Goal: Check status: Check status

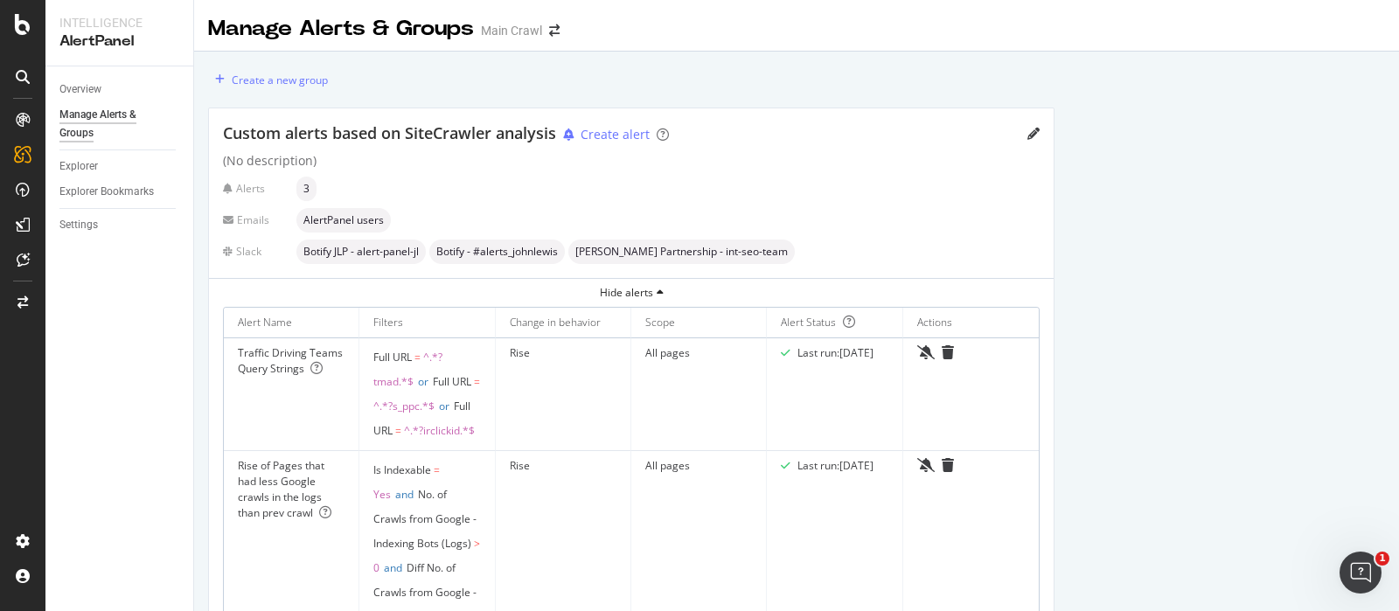
scroll to position [31, 0]
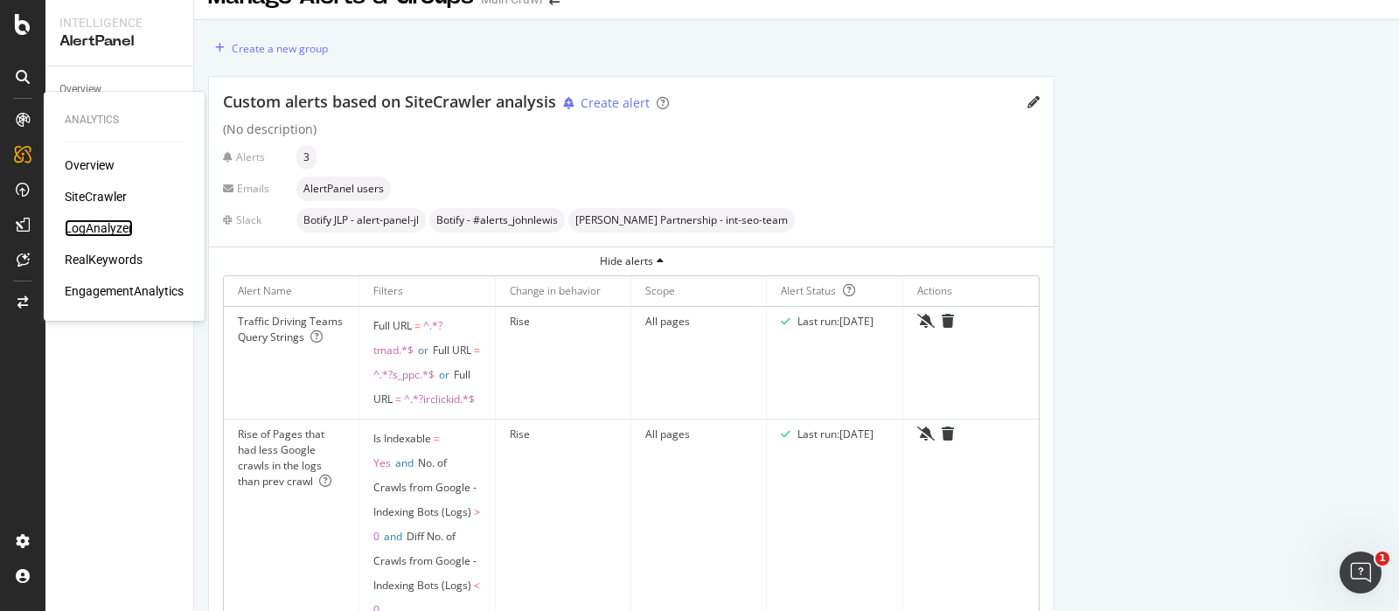
click at [109, 225] on div "LogAnalyzer" at bounding box center [99, 227] width 68 height 17
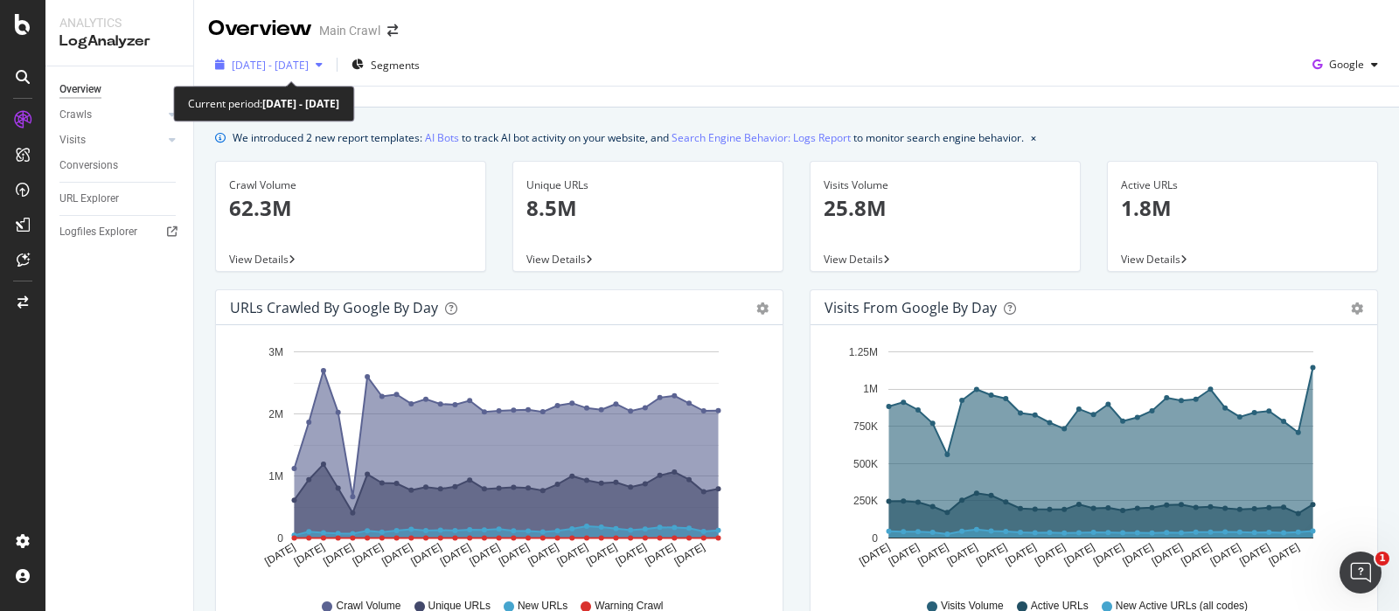
click at [330, 56] on div "[DATE] - [DATE]" at bounding box center [269, 65] width 122 height 26
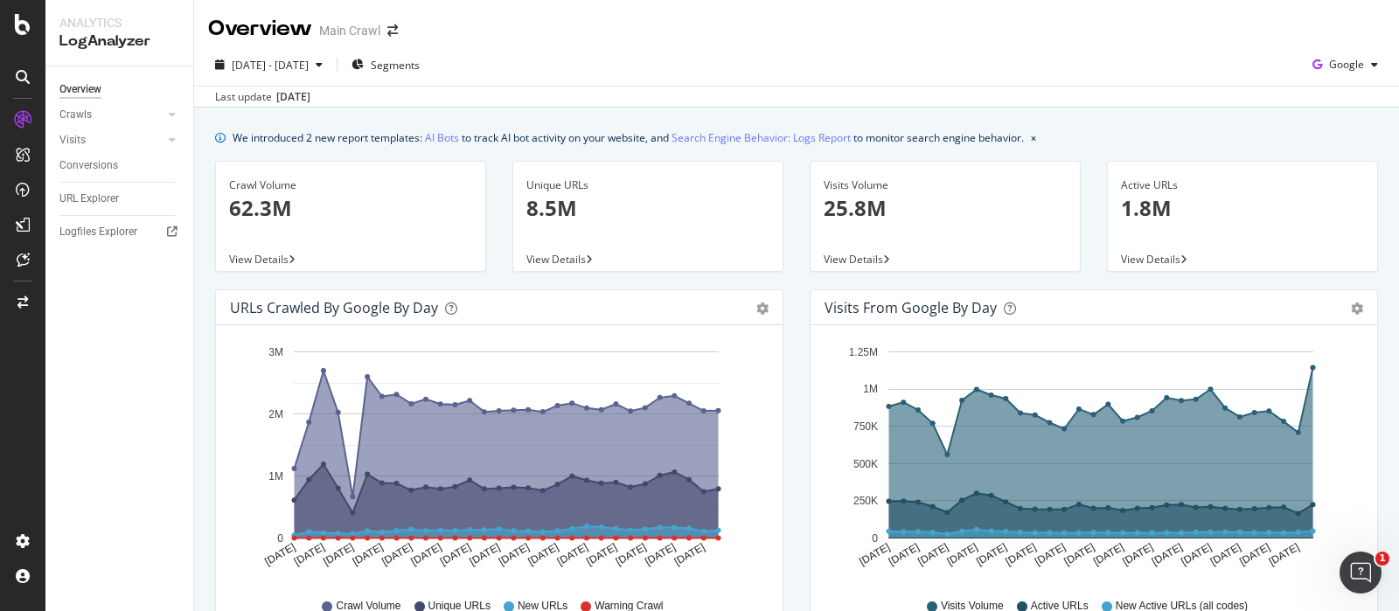
click at [742, 94] on div "Last update [DATE]" at bounding box center [796, 96] width 1205 height 21
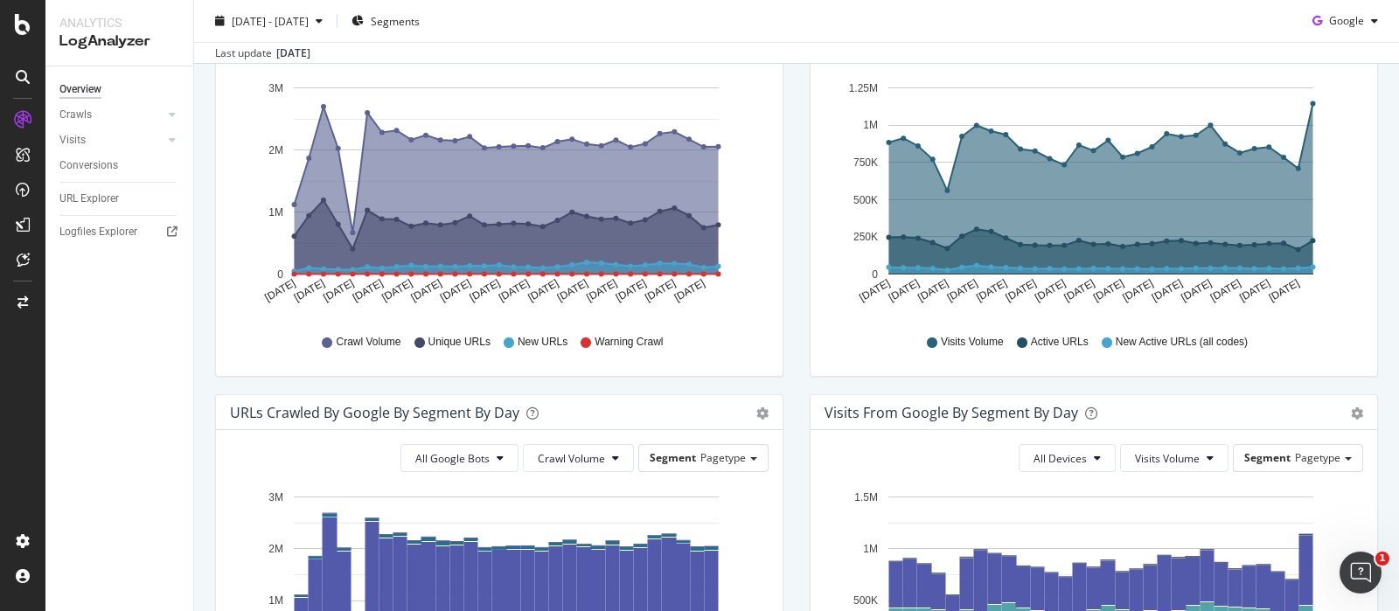
scroll to position [52, 0]
